Goal: Task Accomplishment & Management: Use online tool/utility

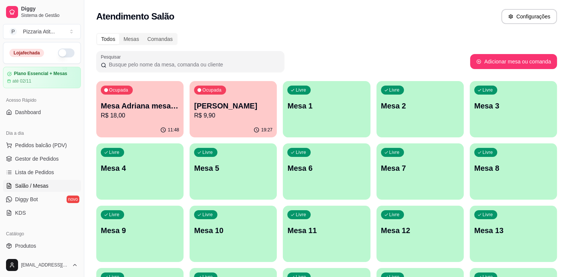
click at [58, 56] on button "button" at bounding box center [66, 53] width 17 height 9
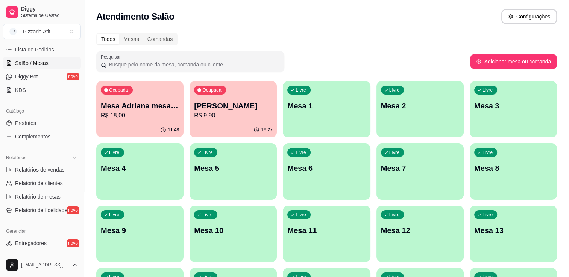
scroll to position [263, 0]
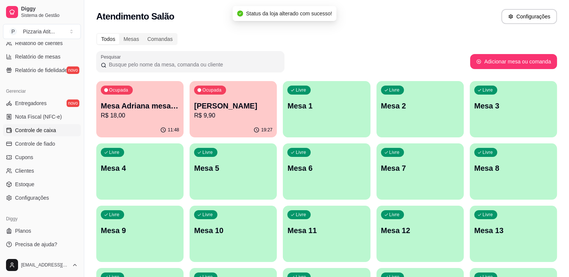
click at [50, 132] on span "Controle de caixa" at bounding box center [35, 131] width 41 height 8
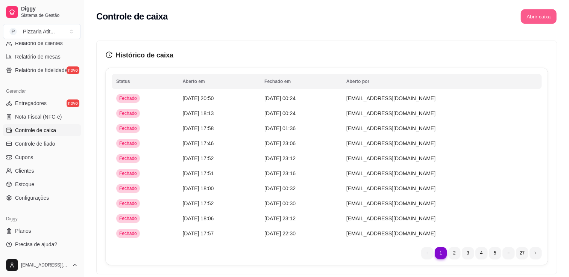
click at [546, 16] on button "Abrir caixa" at bounding box center [538, 16] width 36 height 15
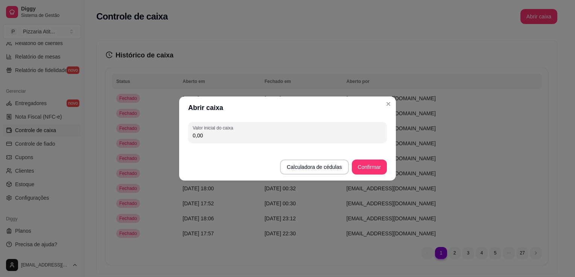
click at [278, 134] on input "0,00" at bounding box center [288, 136] width 190 height 8
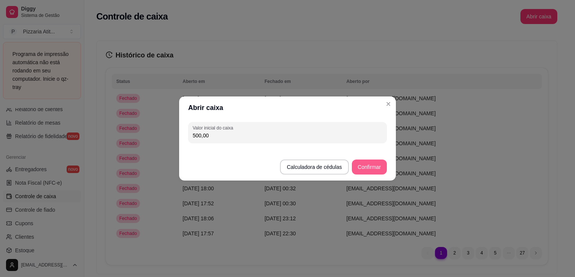
type input "500,00"
click at [372, 167] on button "Confirmar" at bounding box center [369, 167] width 34 height 15
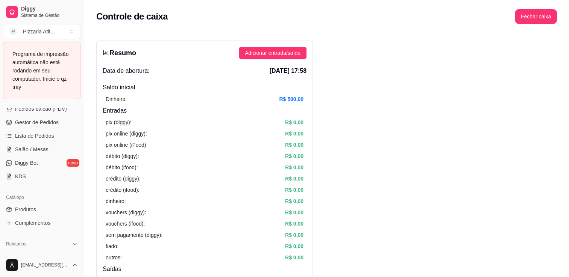
scroll to position [100, 0]
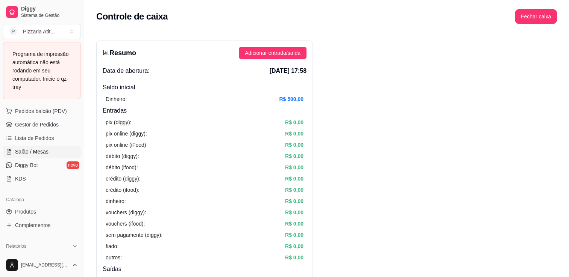
click at [23, 153] on span "Salão / Mesas" at bounding box center [31, 152] width 33 height 8
